Goal: Task Accomplishment & Management: Complete application form

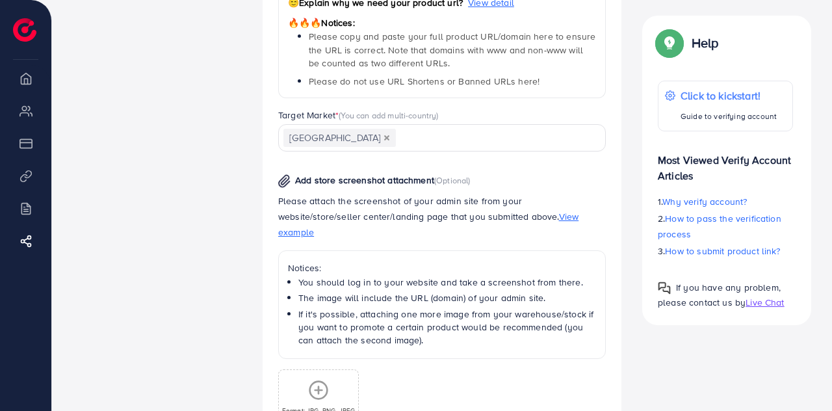
scroll to position [828, 0]
